Goal: Task Accomplishment & Management: Manage account settings

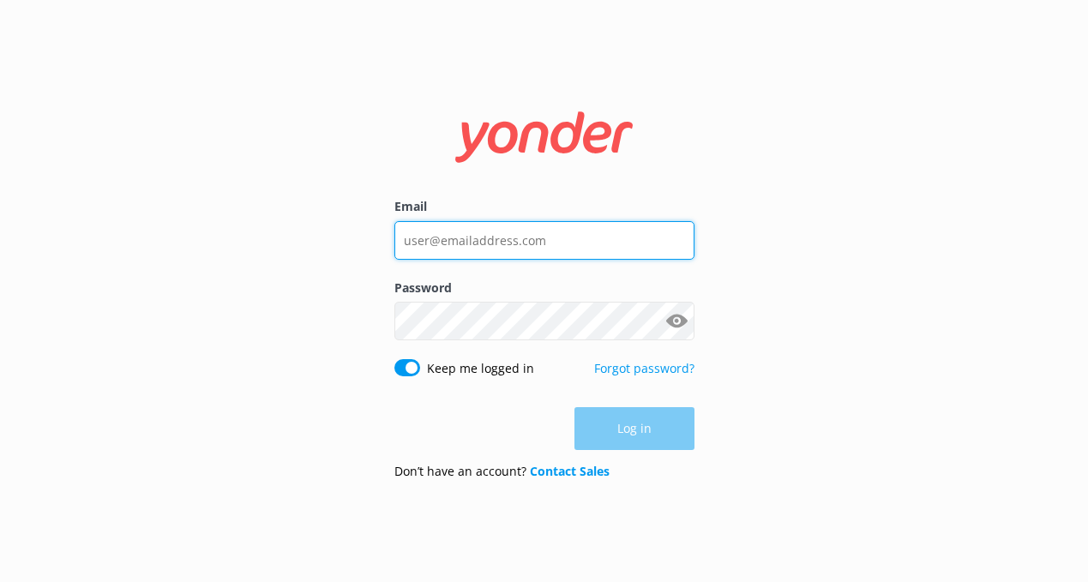
type input "[EMAIL_ADDRESS][DOMAIN_NAME]"
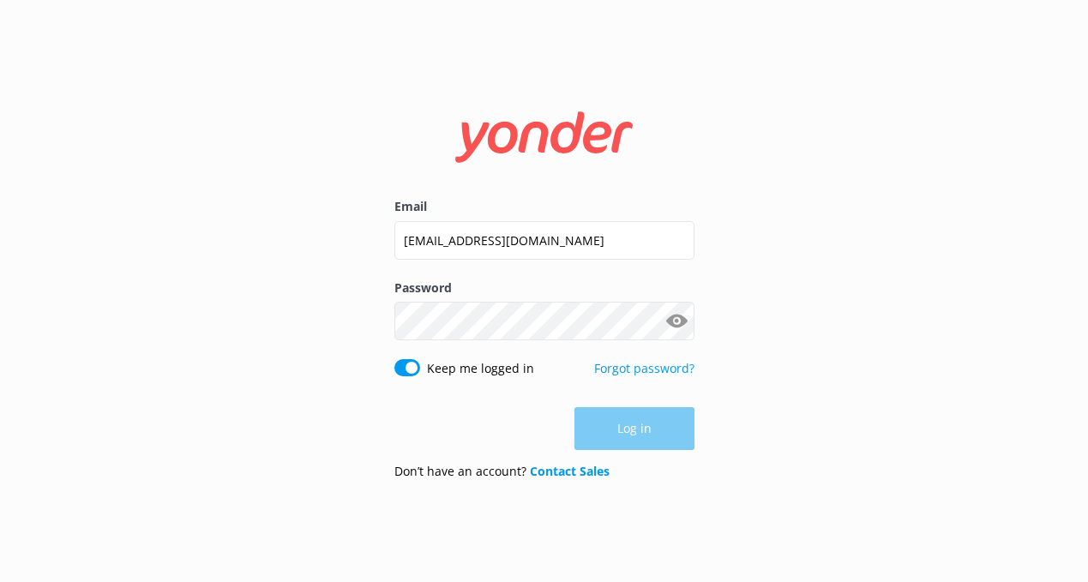
click at [610, 442] on div "Log in" at bounding box center [544, 428] width 300 height 43
click at [610, 442] on button "Log in" at bounding box center [635, 429] width 120 height 43
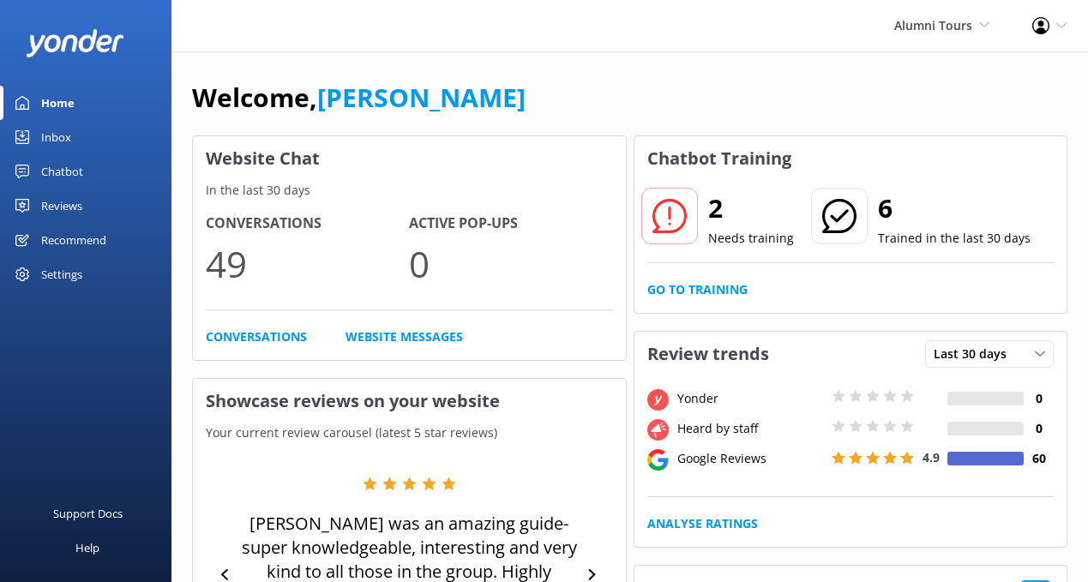
click at [63, 168] on div "Chatbot" at bounding box center [62, 171] width 42 height 34
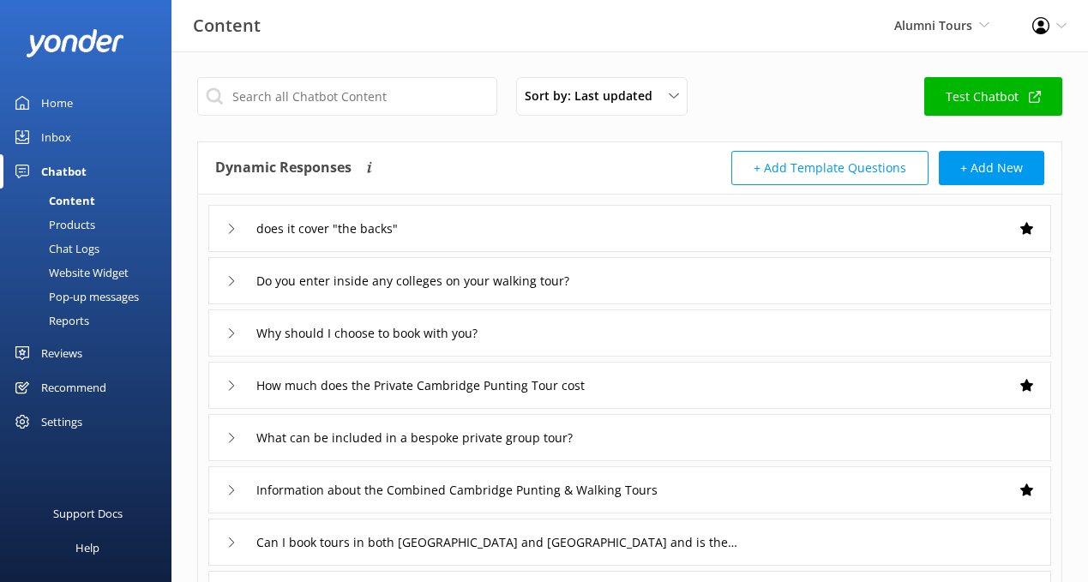
type input "does it cover "the backs""
click at [69, 105] on div "Home" at bounding box center [57, 103] width 32 height 34
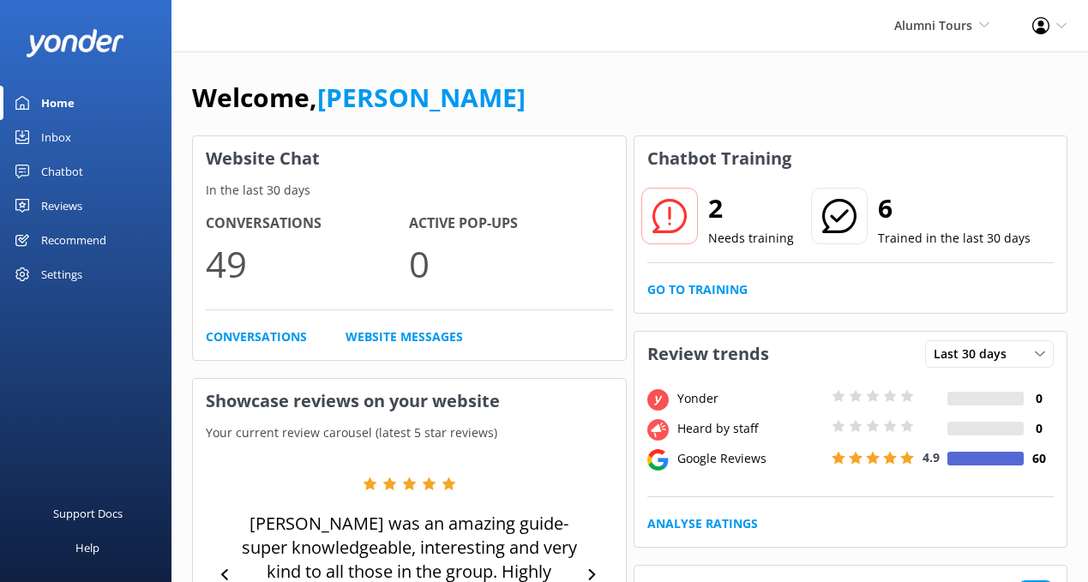
click at [63, 137] on div "Inbox" at bounding box center [56, 137] width 30 height 34
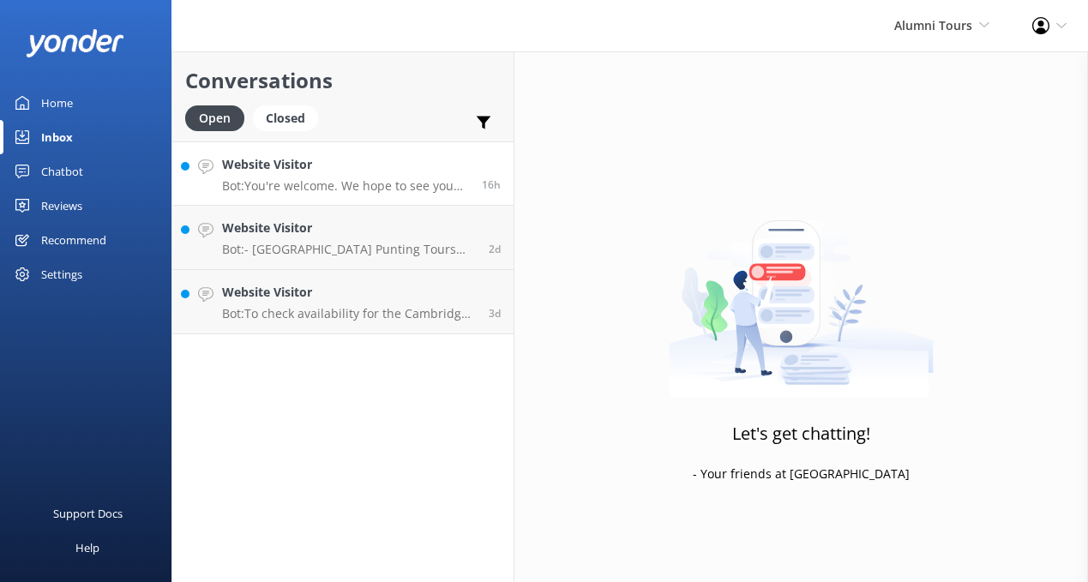
click at [342, 191] on p "Bot: You're welcome. We hope to see you soon!" at bounding box center [345, 185] width 247 height 15
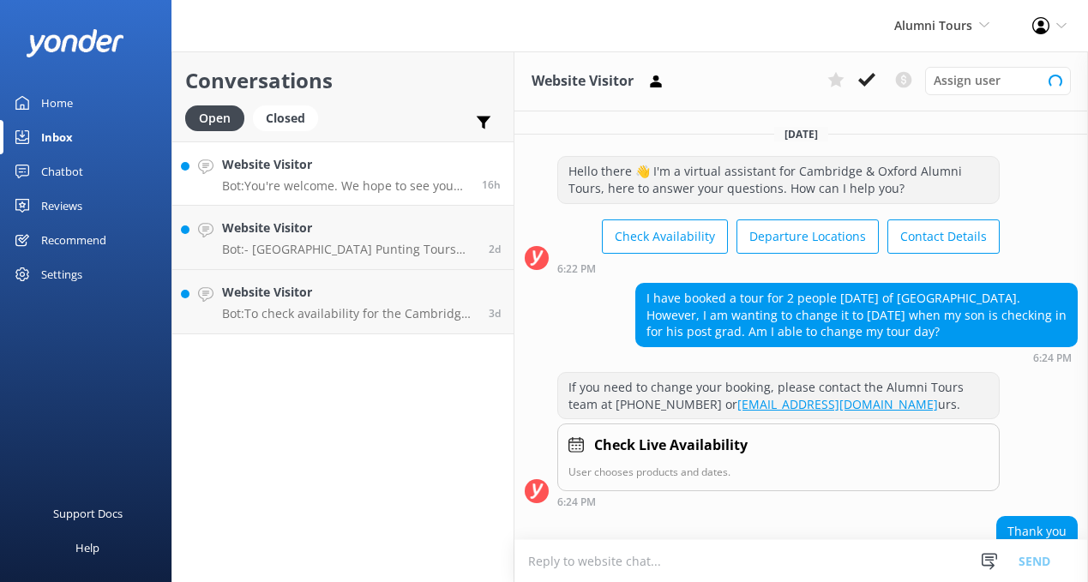
scroll to position [87, 0]
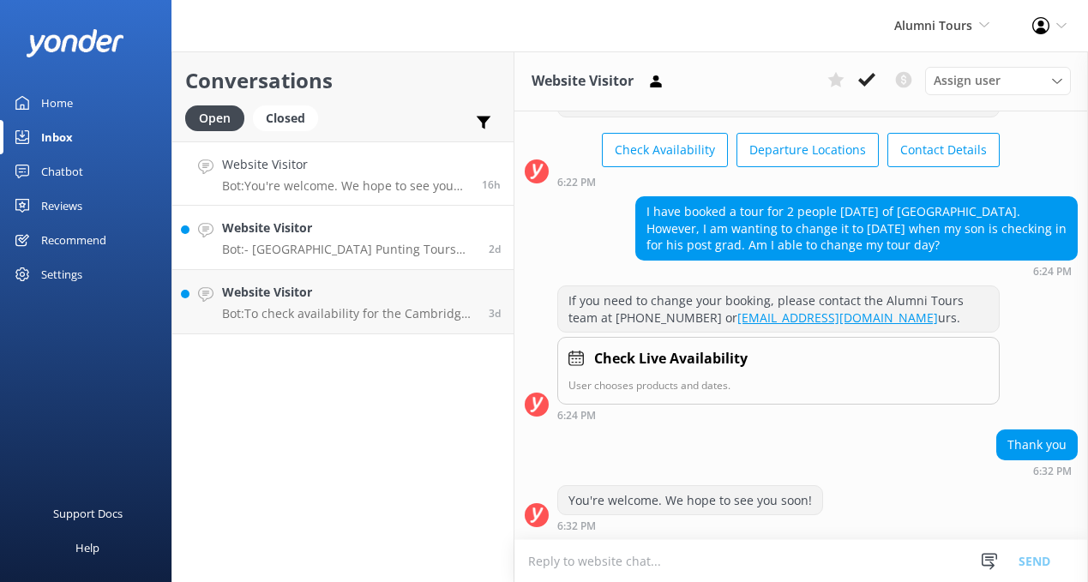
click at [334, 248] on p "Bot: - Cambridge Punting Tours depart from [GEOGRAPHIC_DATA], CB2 1RS. - [GEOGR…" at bounding box center [349, 249] width 254 height 15
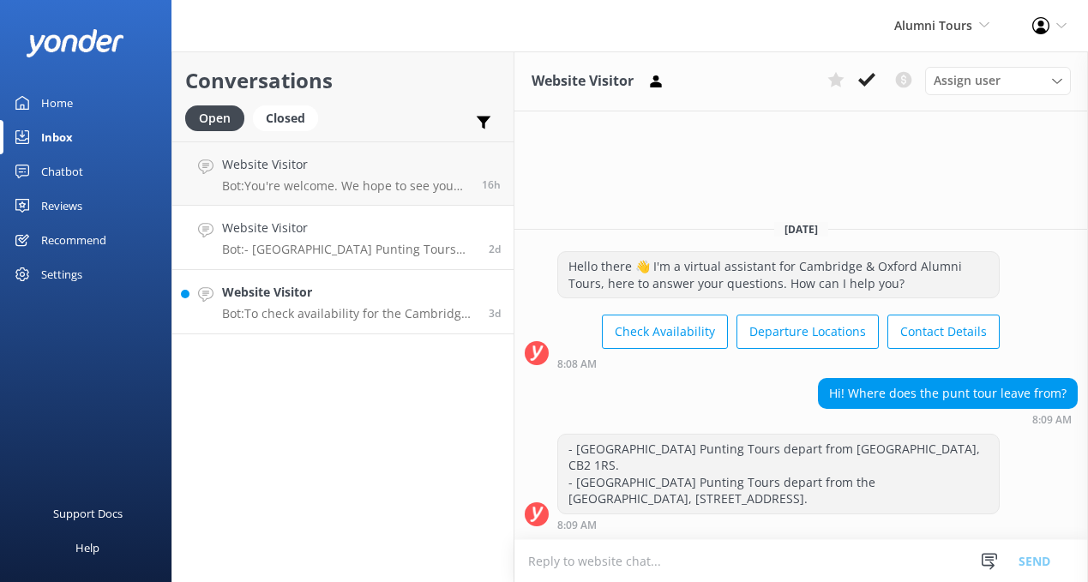
click at [320, 318] on p "Bot: To check availability for the Cambridge & Oxford Alumni Tour, please visit…" at bounding box center [349, 313] width 254 height 15
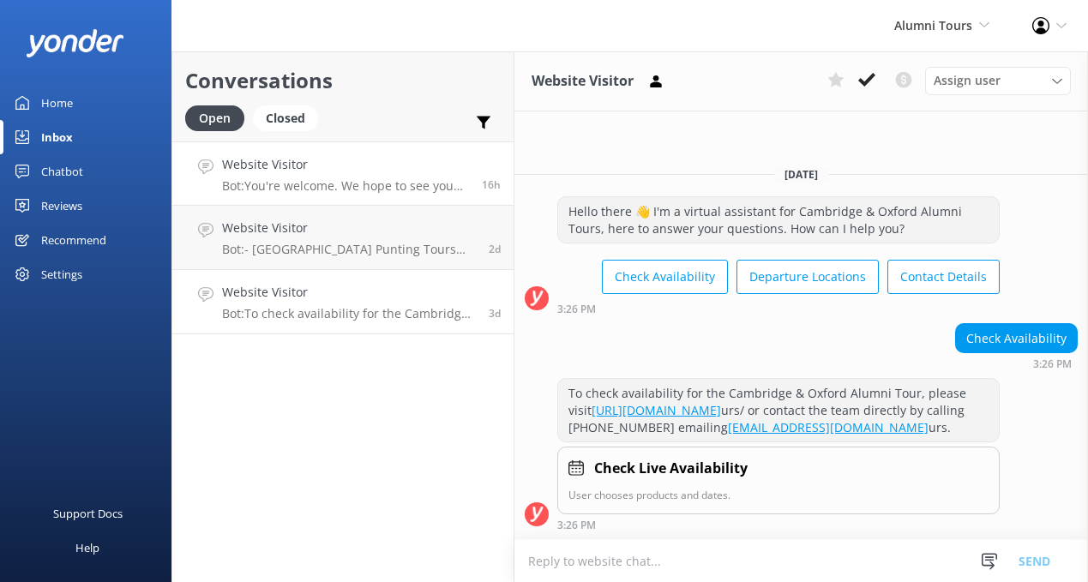
click at [333, 185] on p "Bot: You're welcome. We hope to see you soon!" at bounding box center [345, 185] width 247 height 15
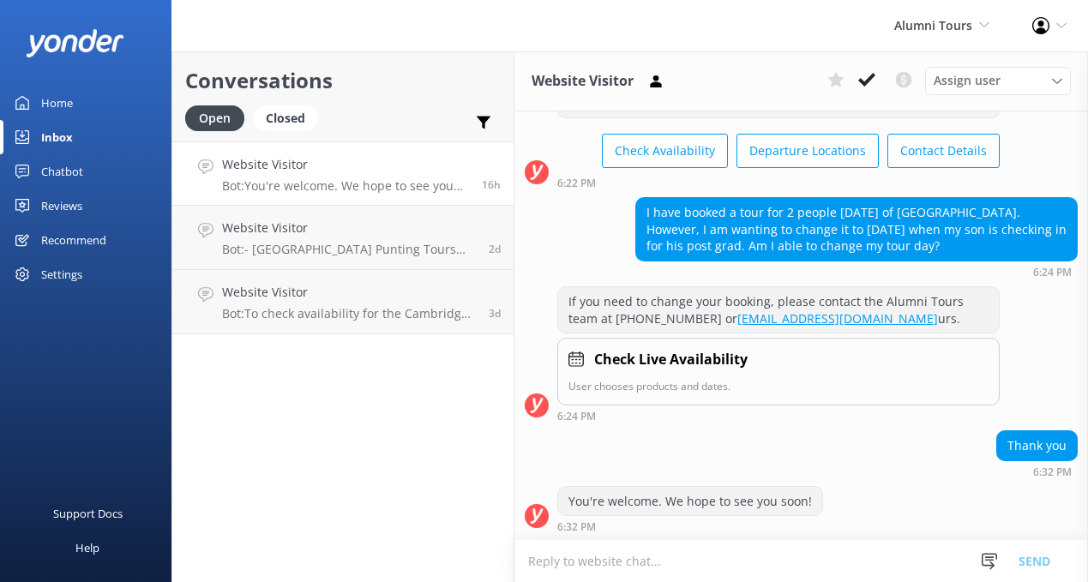
scroll to position [87, 0]
